Goal: Task Accomplishment & Management: Complete application form

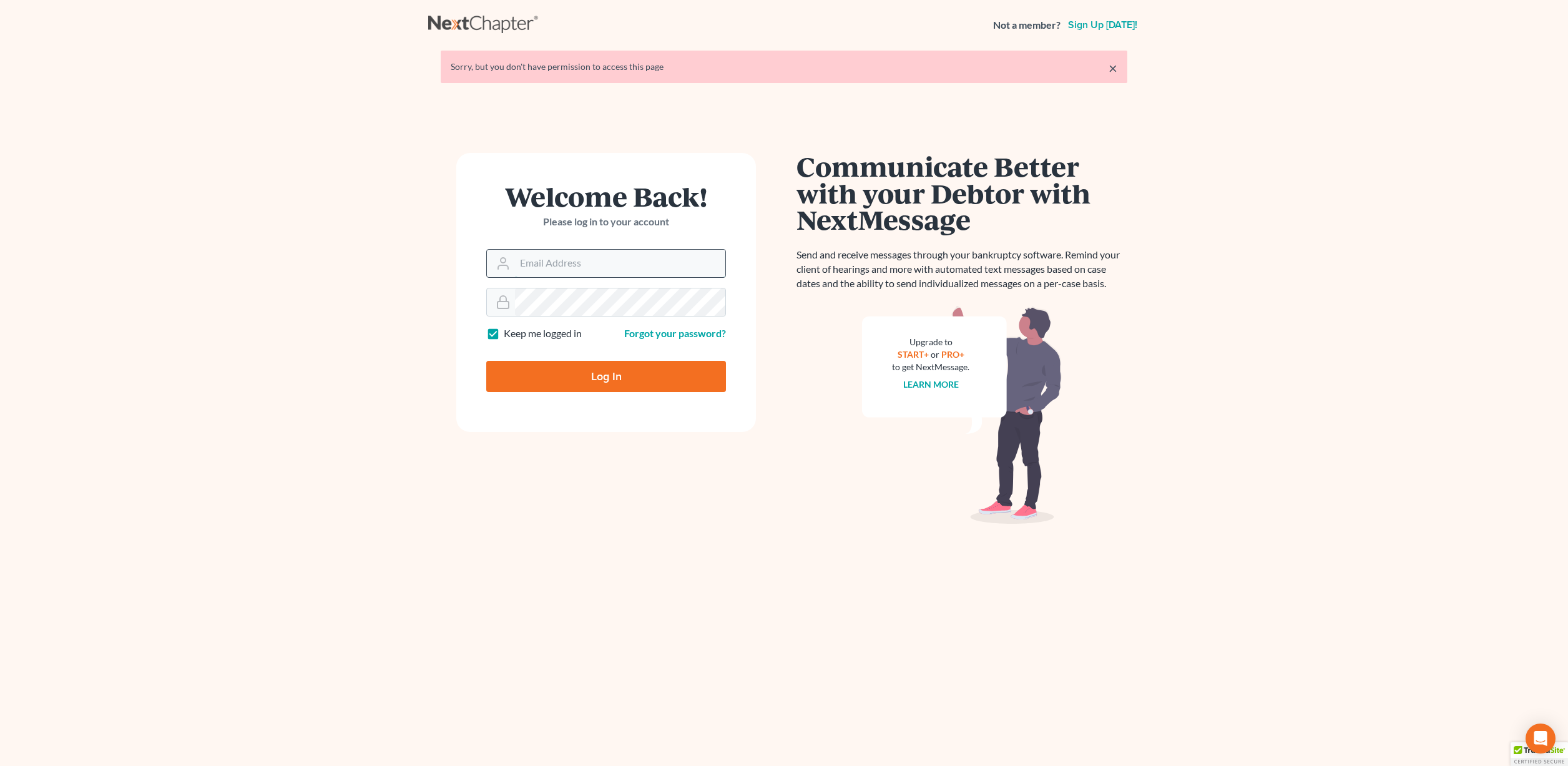
click at [551, 264] on input "Email Address" at bounding box center [620, 263] width 210 height 28
type input "dstevens@scura.com"
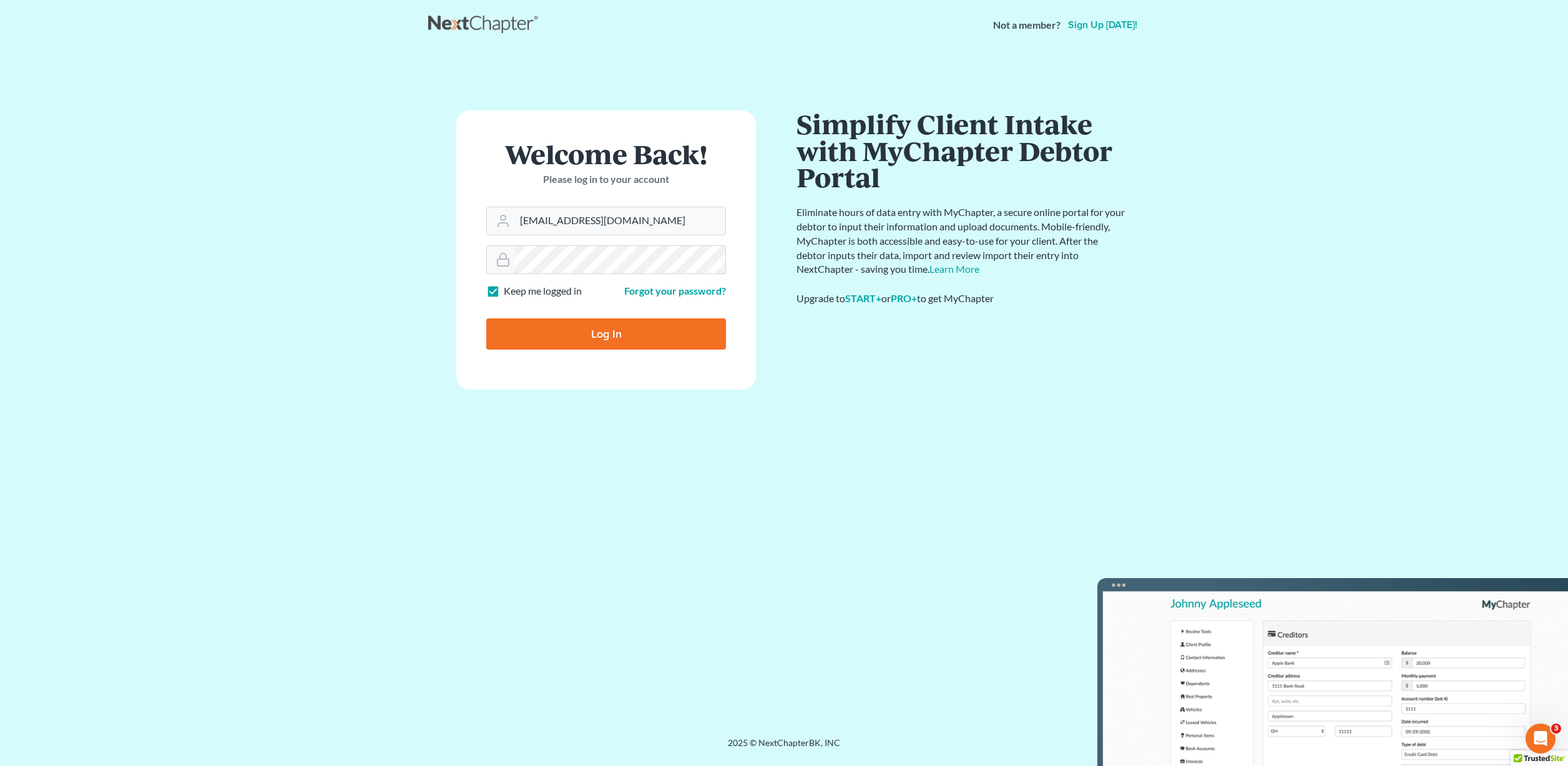
click at [487, 319] on input "Log In" at bounding box center [606, 334] width 240 height 31
type input "Thinking..."
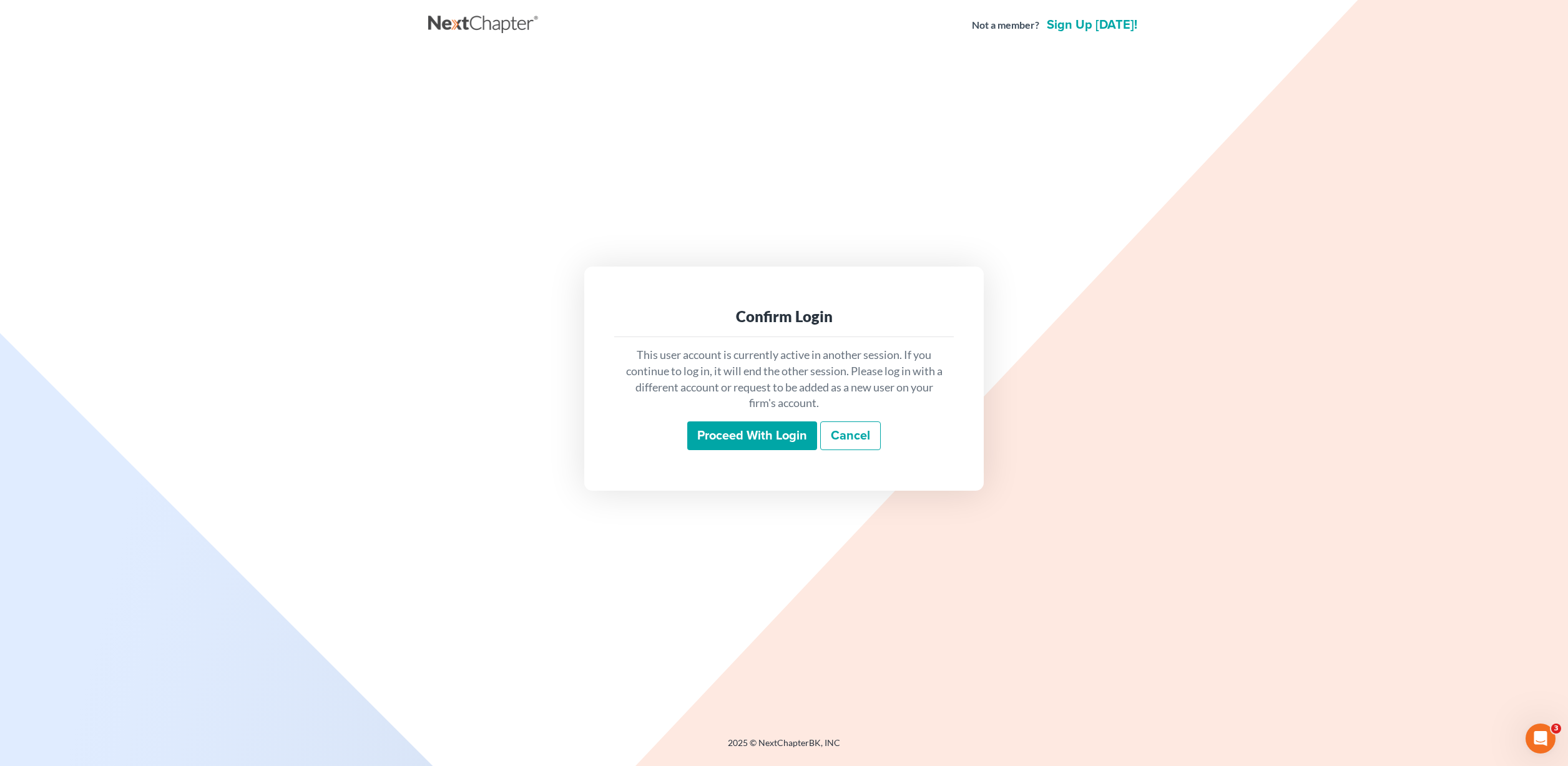
click at [738, 440] on input "Proceed with login" at bounding box center [752, 435] width 130 height 29
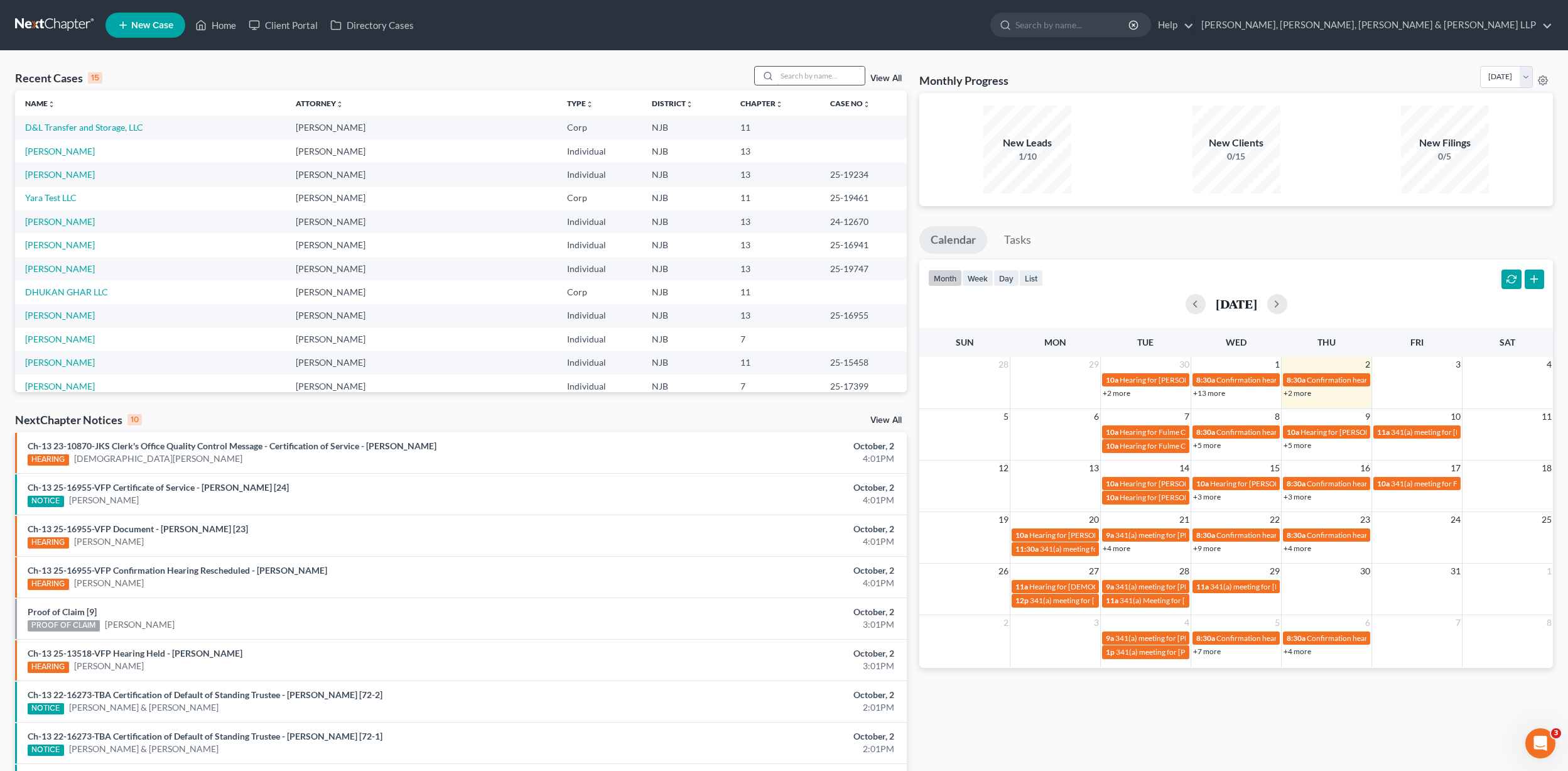
click at [813, 76] on input "search" at bounding box center [821, 75] width 88 height 18
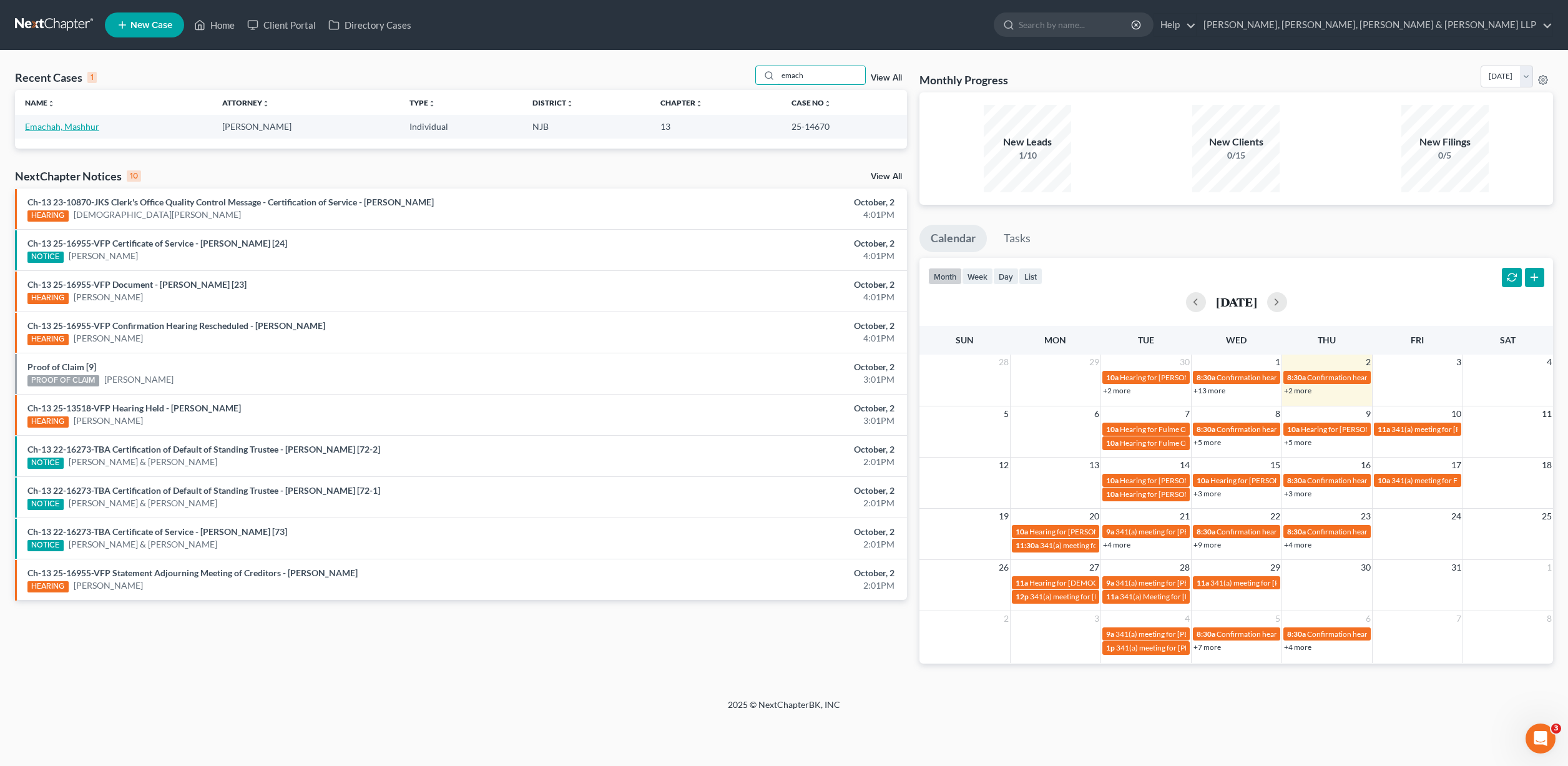
type input "emach"
click at [60, 131] on link "Emachah, Mashhur" at bounding box center [62, 126] width 74 height 11
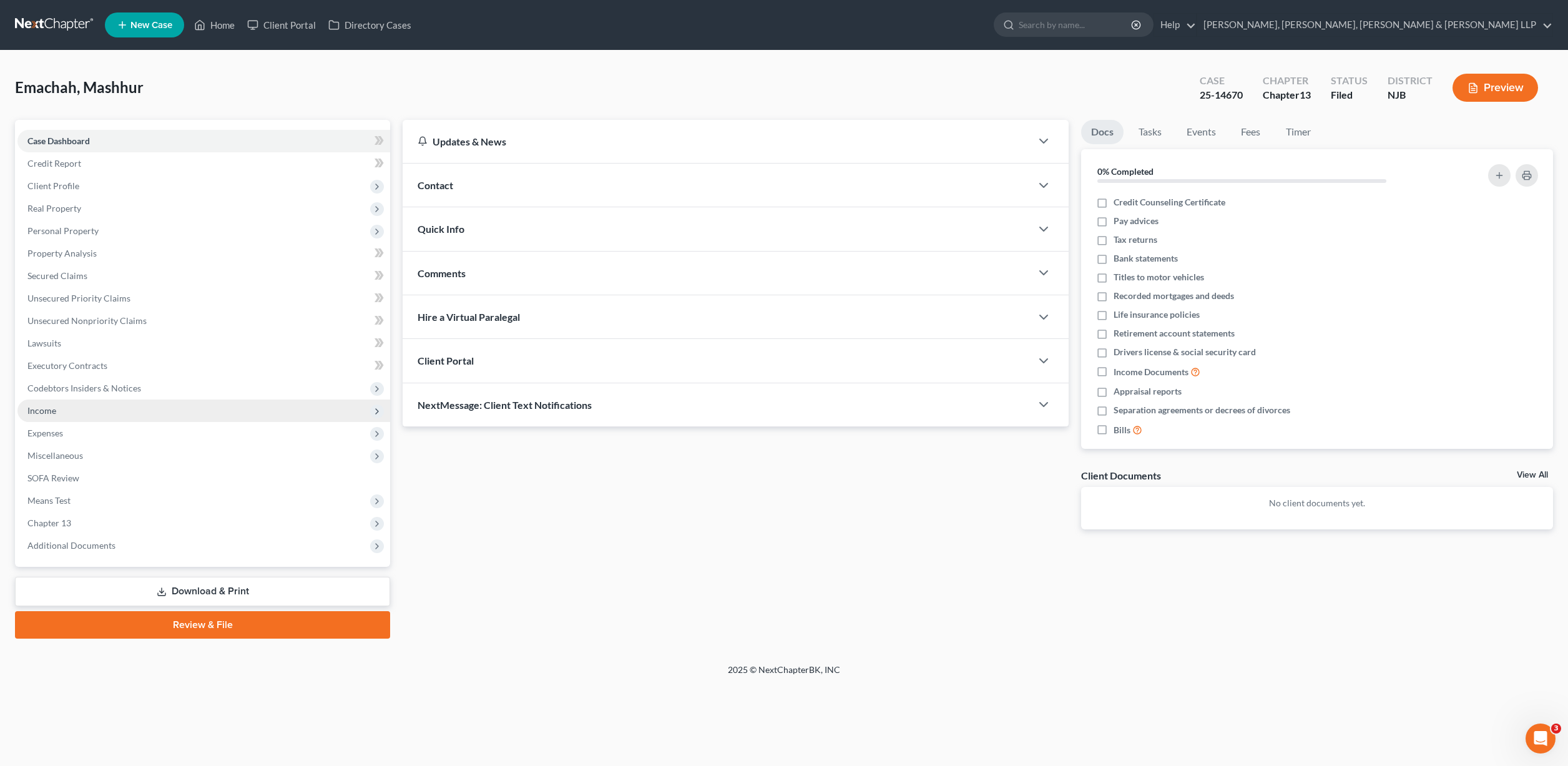
click at [60, 411] on span "Income" at bounding box center [203, 410] width 372 height 22
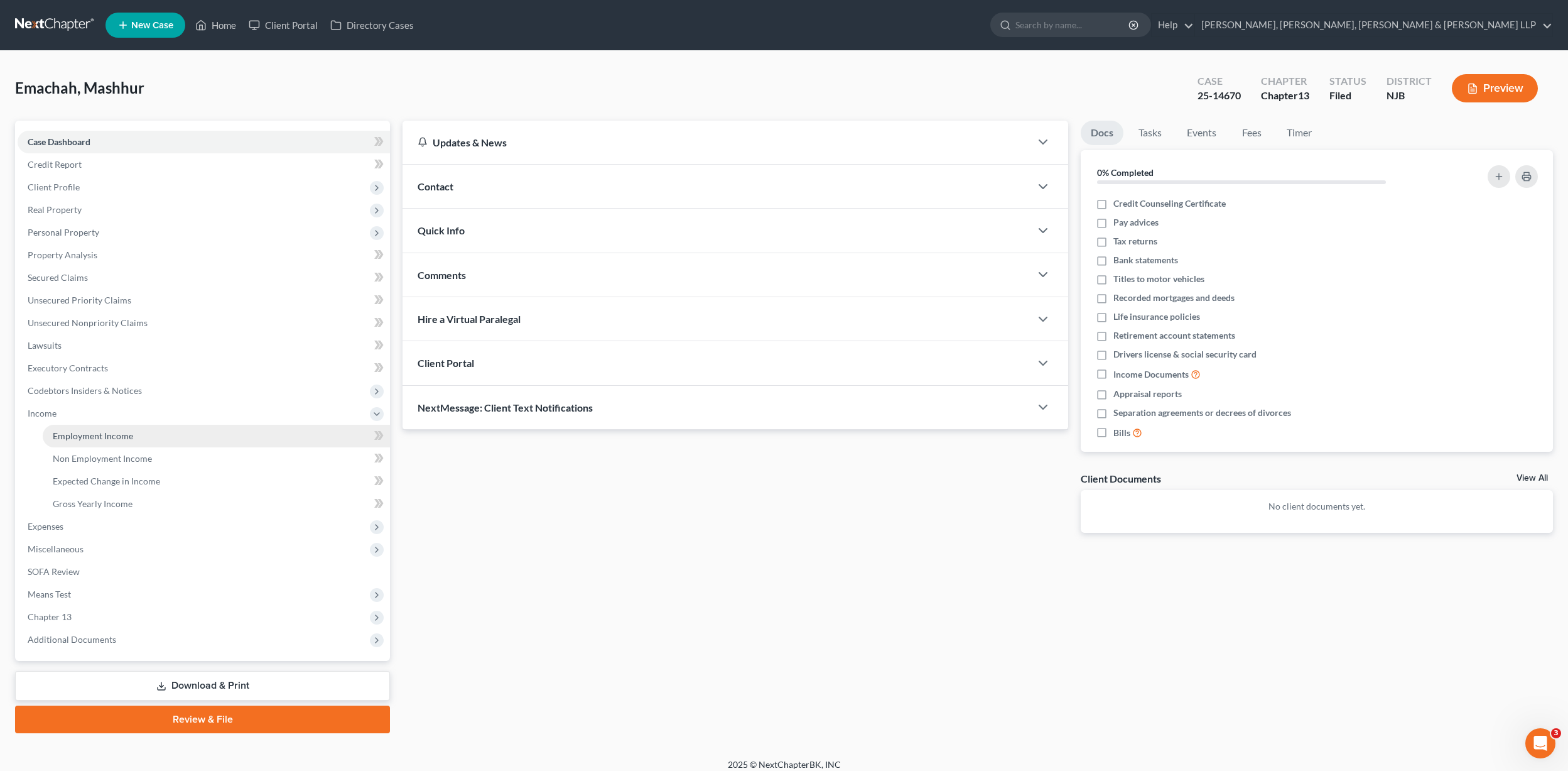
click at [70, 432] on span "Employment Income" at bounding box center [93, 436] width 81 height 11
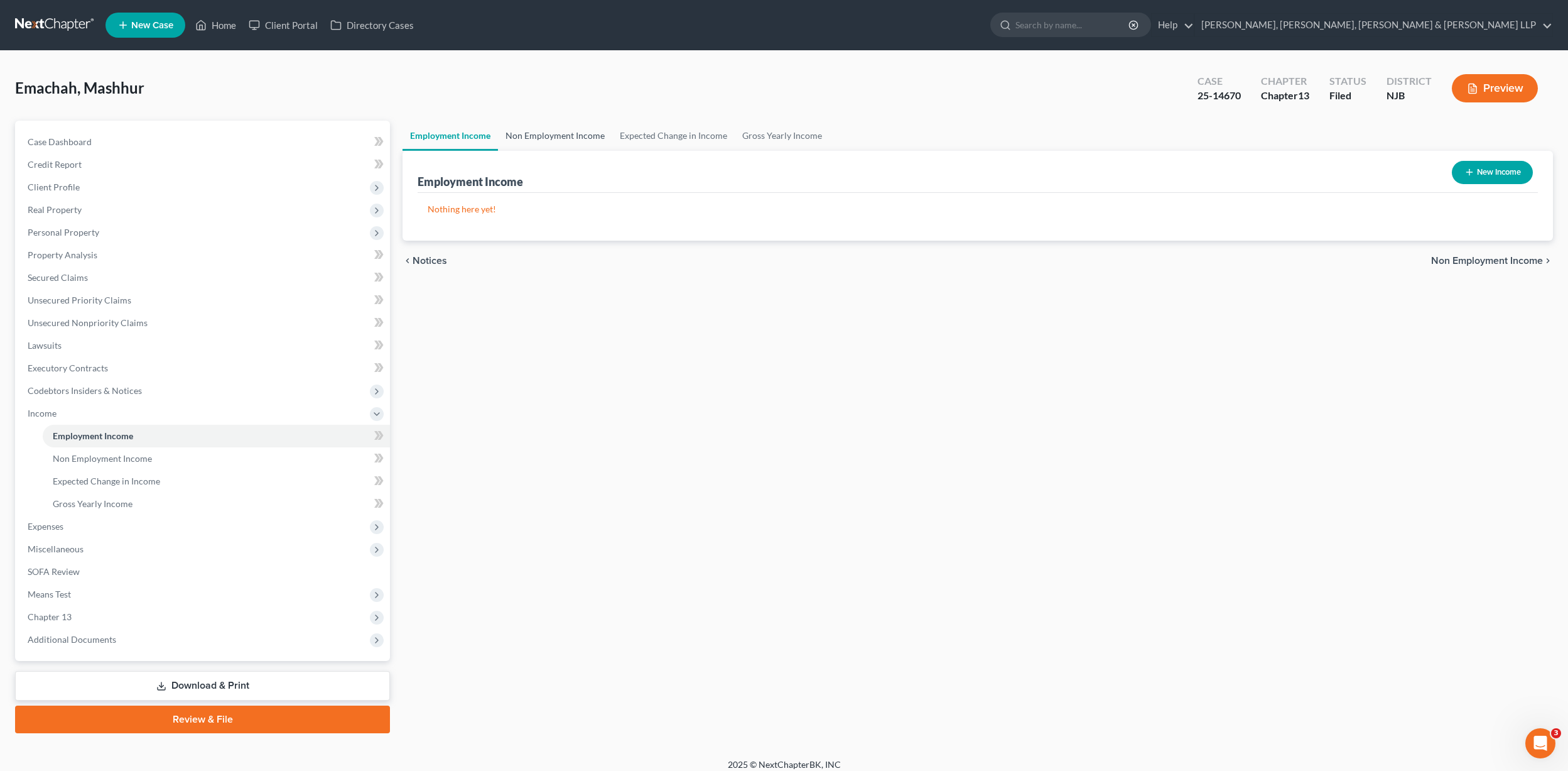
click at [548, 137] on link "Non Employment Income" at bounding box center [555, 135] width 114 height 30
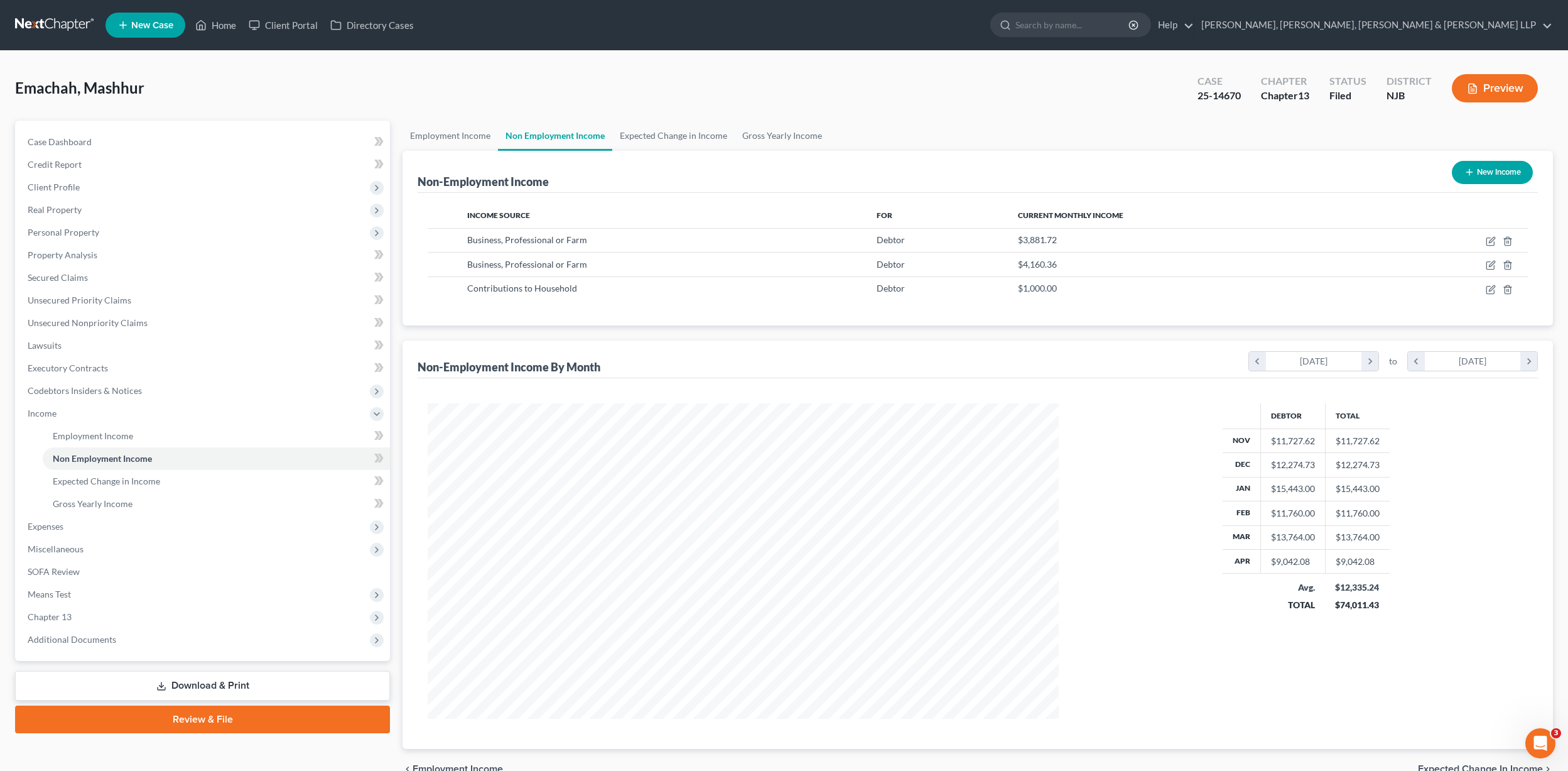
scroll to position [315, 657]
click at [697, 134] on link "Expected Change in Income" at bounding box center [673, 135] width 123 height 30
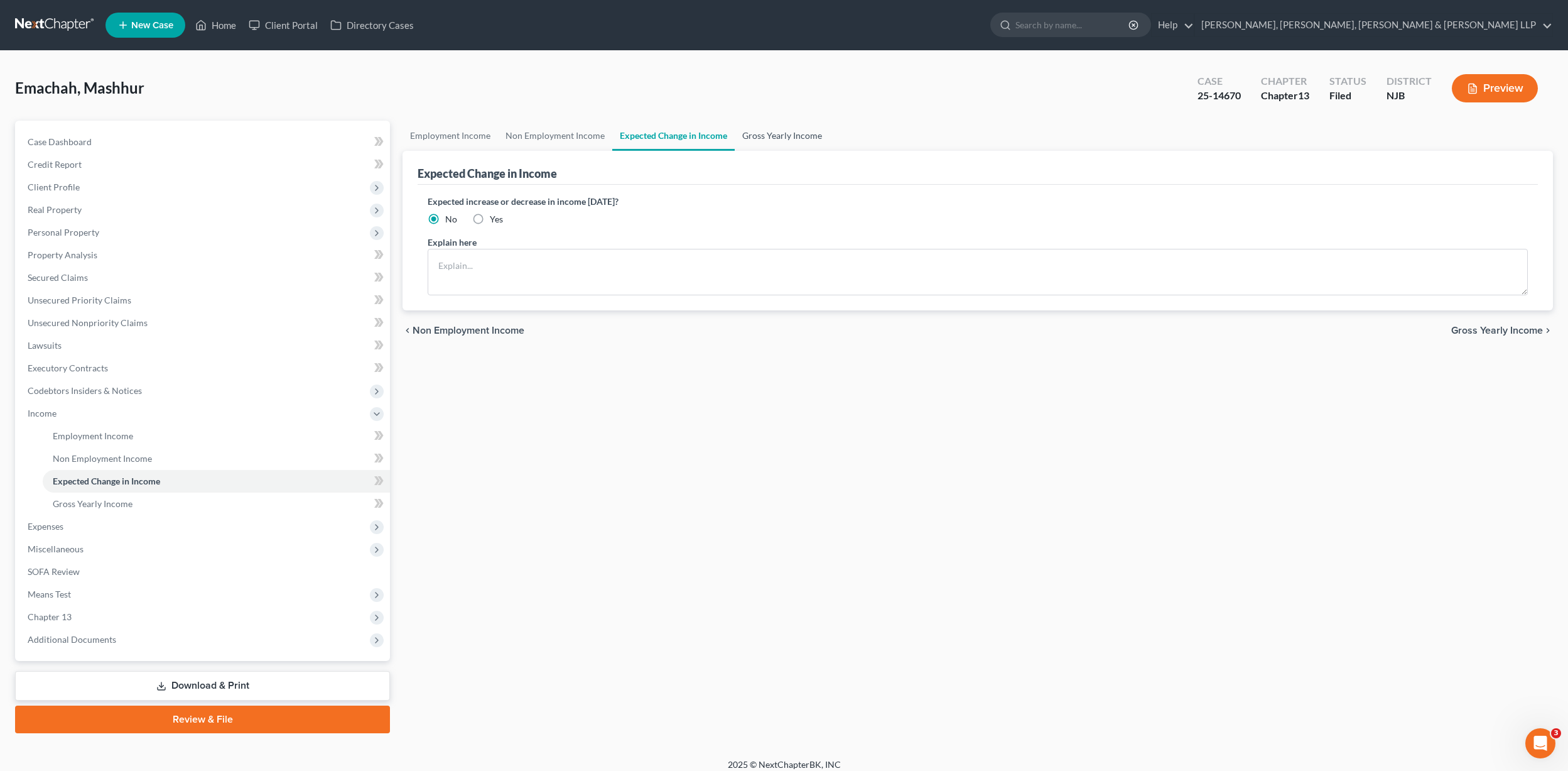
click at [778, 135] on link "Gross Yearly Income" at bounding box center [782, 135] width 95 height 30
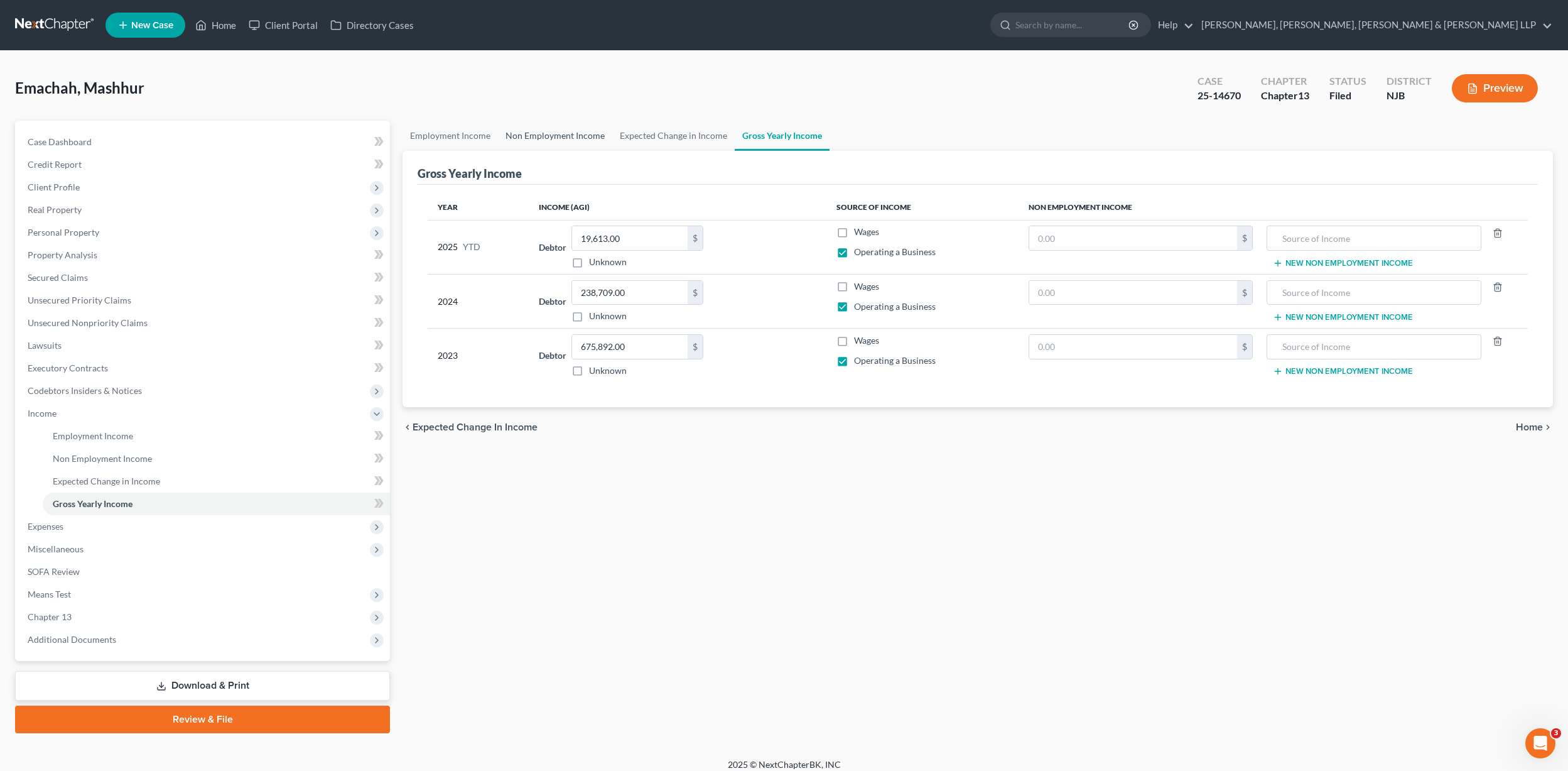
click at [550, 141] on link "Non Employment Income" at bounding box center [555, 135] width 114 height 30
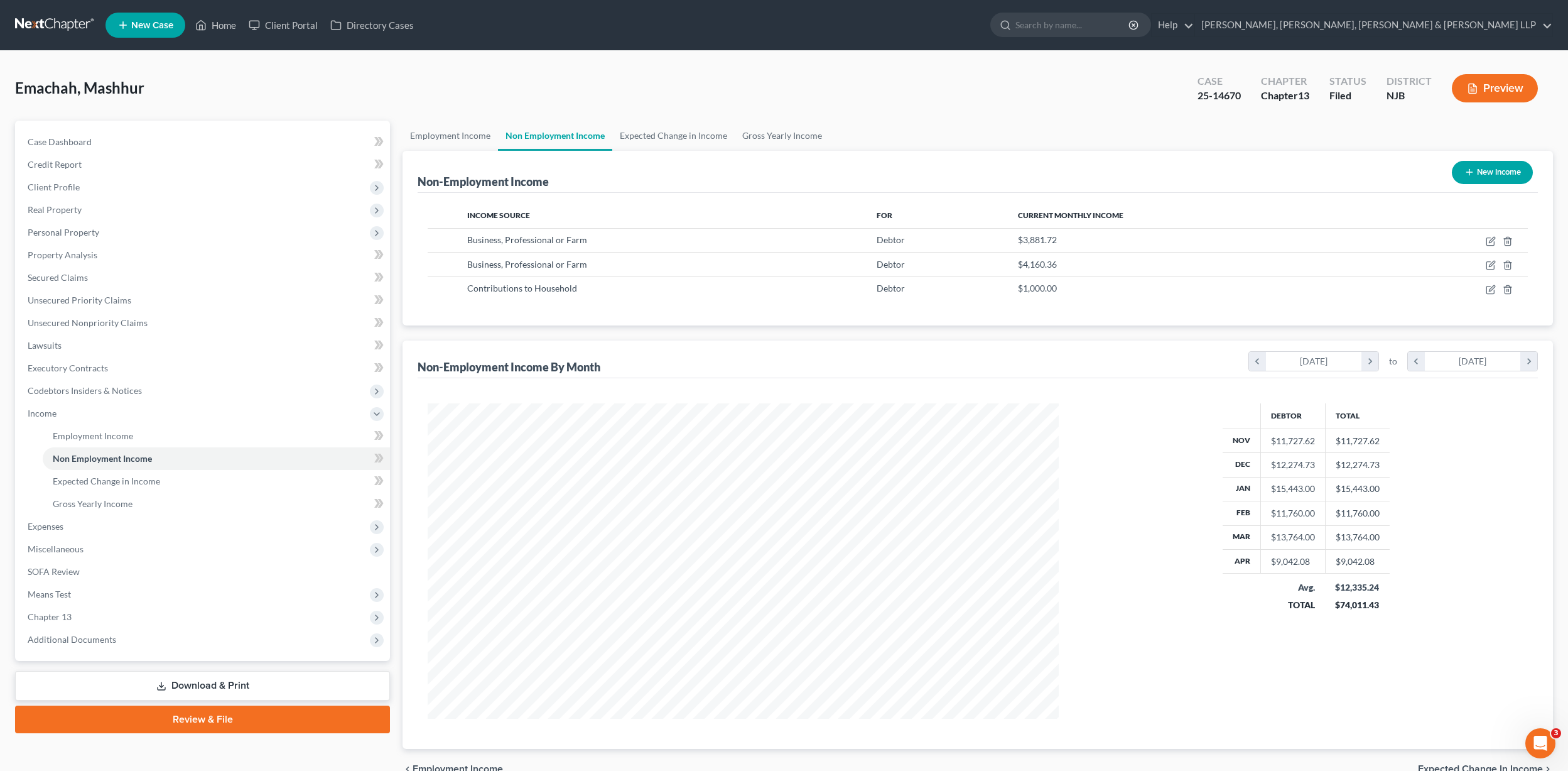
scroll to position [315, 657]
click at [84, 528] on span "Expenses" at bounding box center [203, 526] width 372 height 23
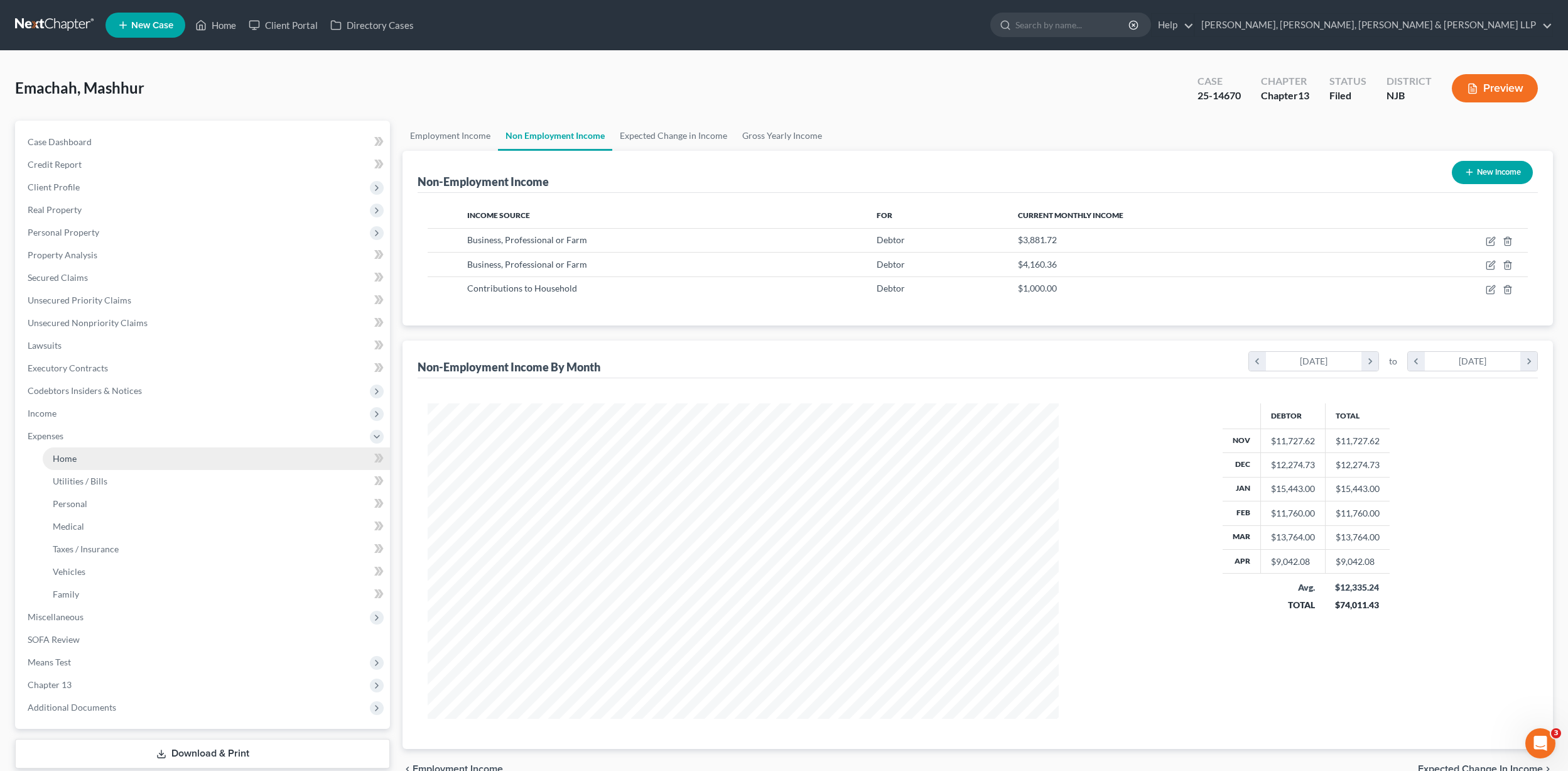
click at [114, 464] on link "Home" at bounding box center [216, 458] width 347 height 23
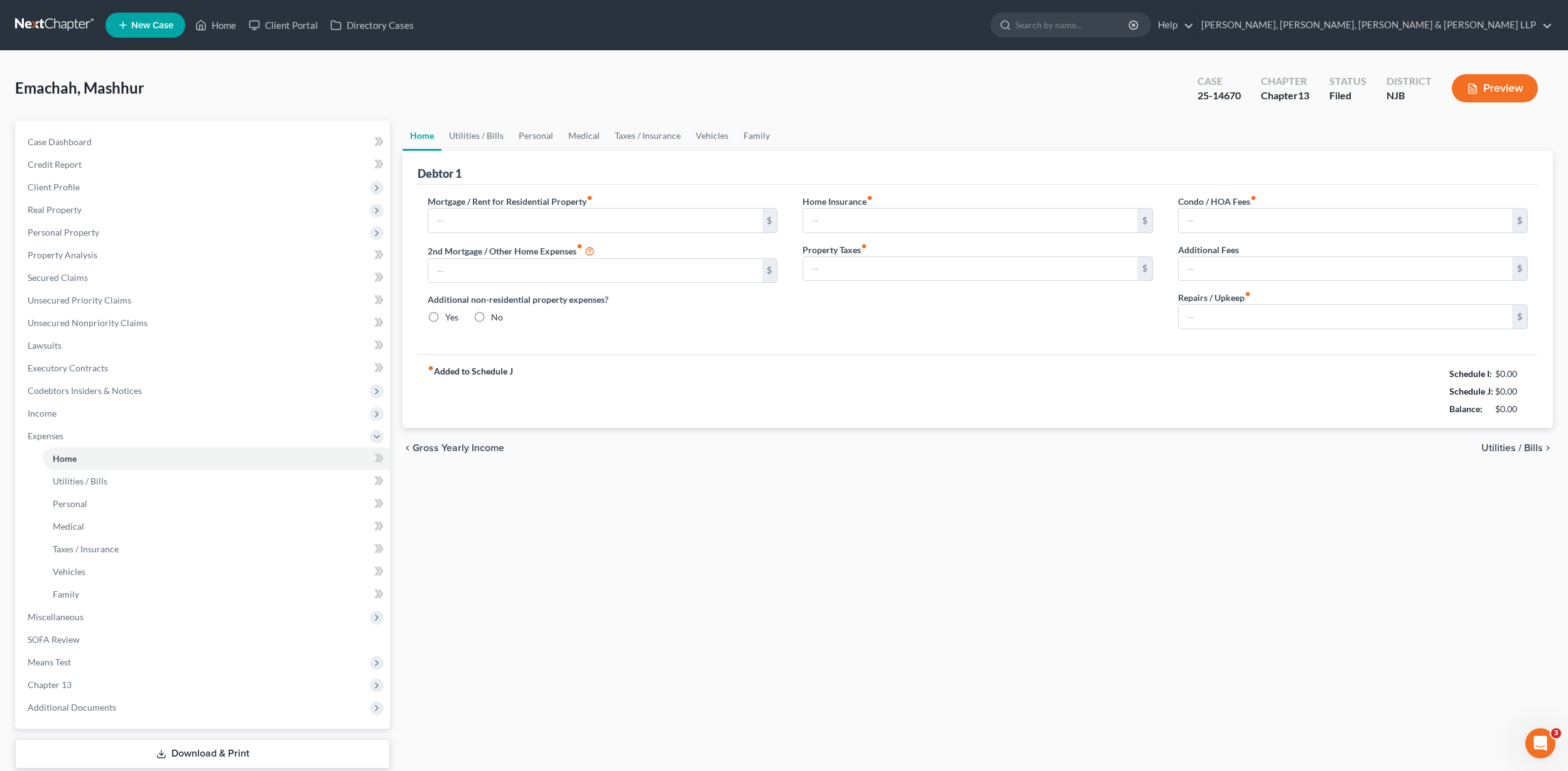
type input "4,000.00"
type input "0.00"
radio input "true"
type input "0.00"
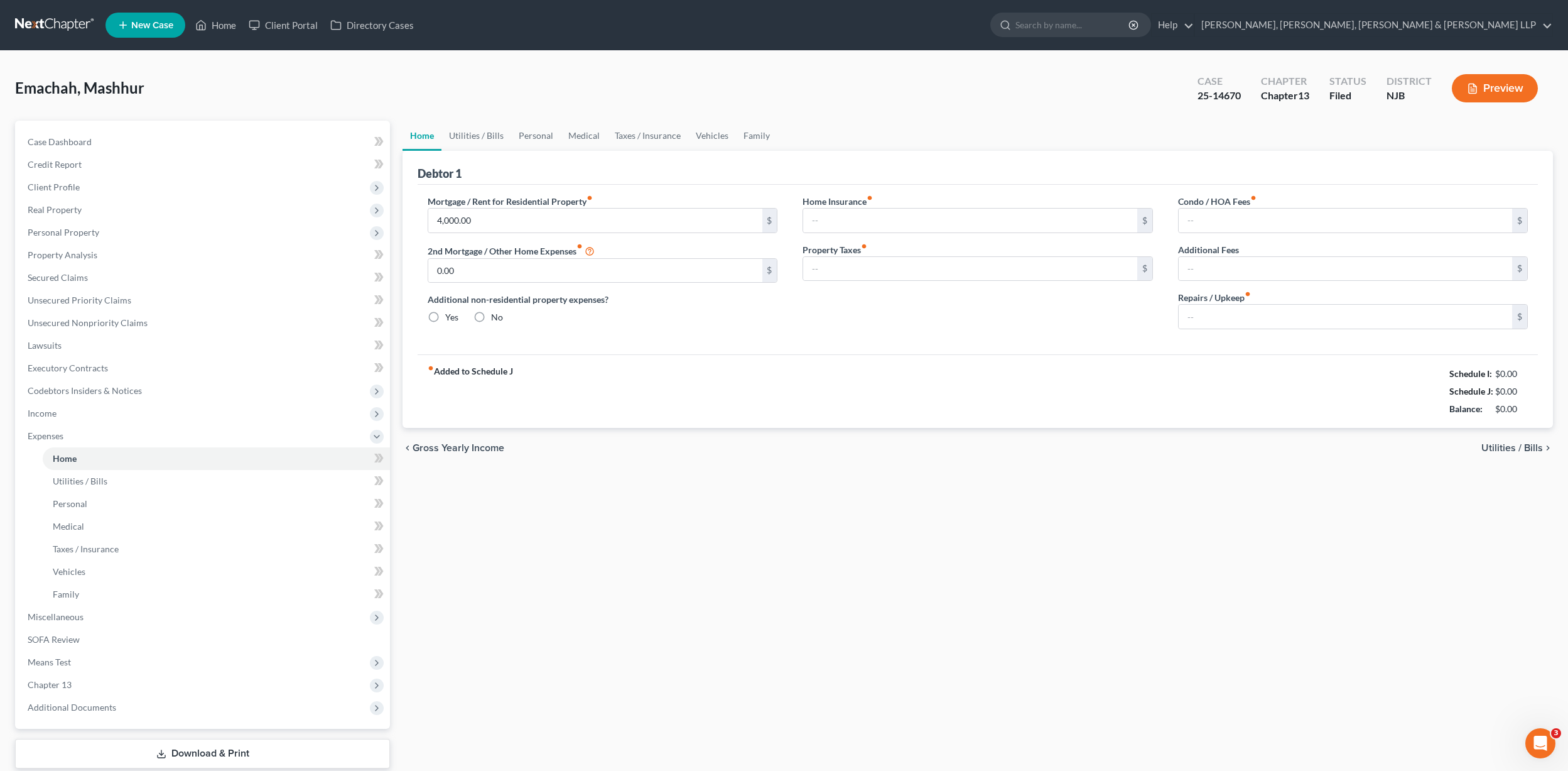
type input "0.00"
type input "50.00"
